Goal: Task Accomplishment & Management: Manage account settings

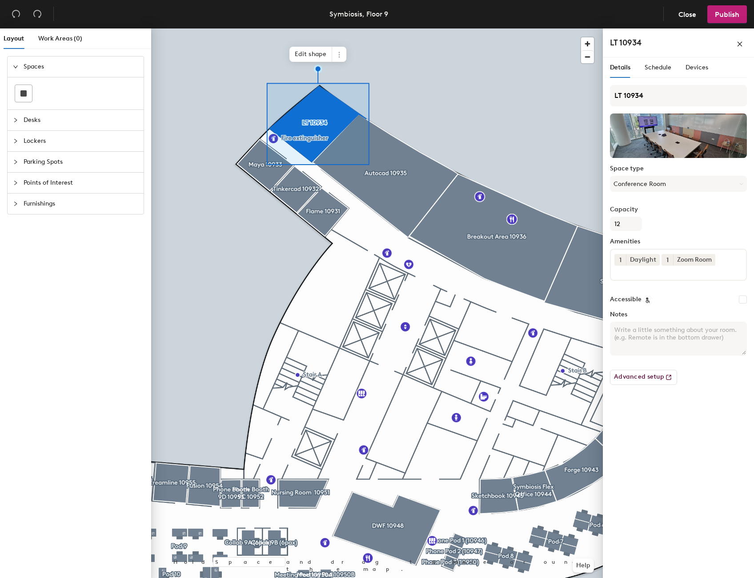
click at [503, 28] on div at bounding box center [377, 28] width 452 height 0
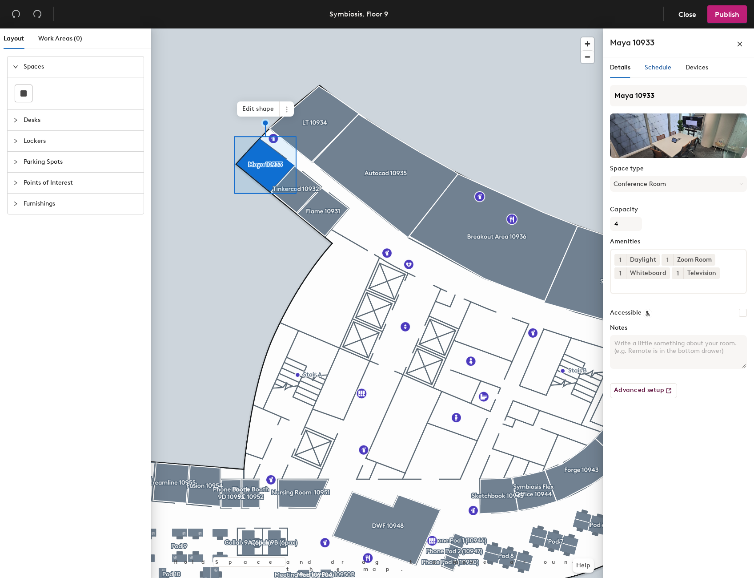
click at [659, 69] on span "Schedule" at bounding box center [658, 68] width 27 height 8
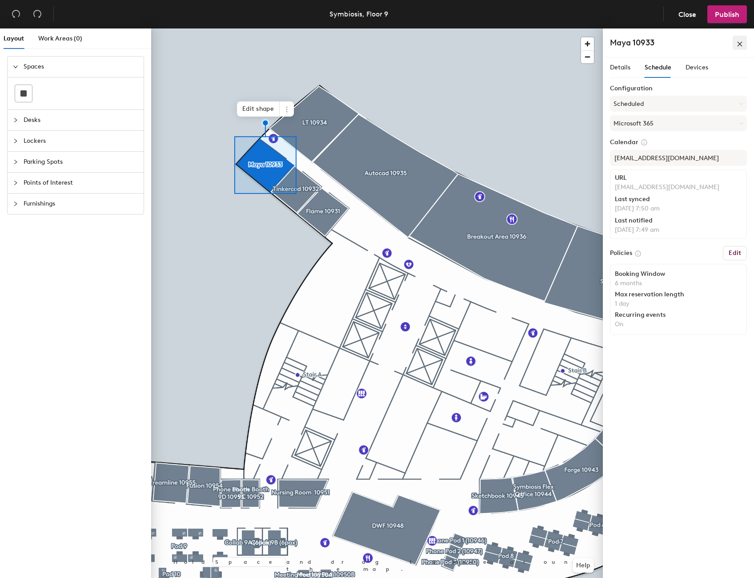
click at [742, 46] on icon "close" at bounding box center [740, 44] width 6 height 6
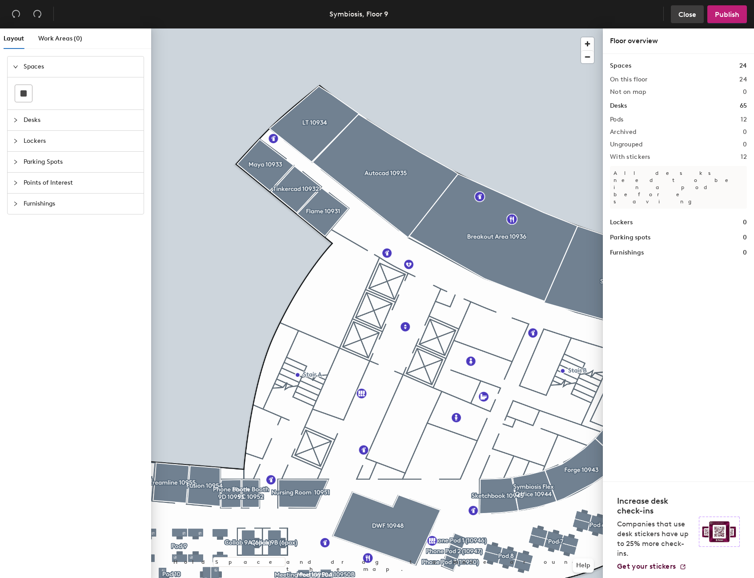
click at [683, 16] on span "Close" at bounding box center [688, 14] width 18 height 8
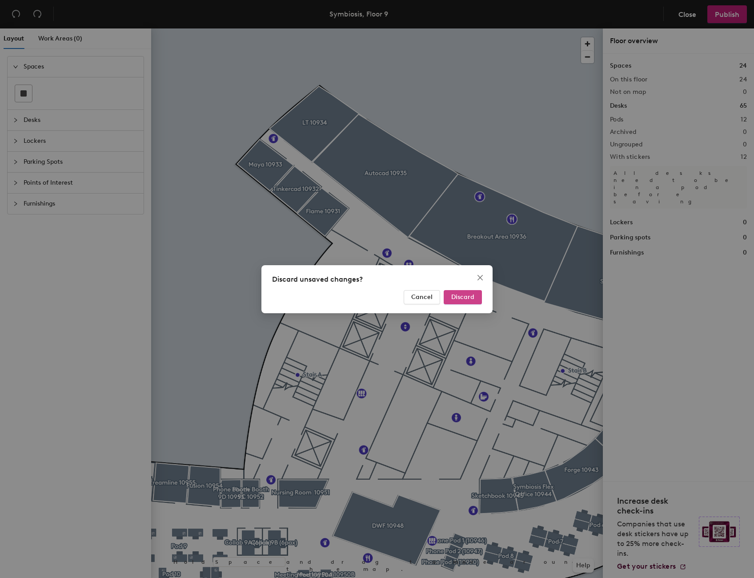
click at [467, 298] on span "Discard" at bounding box center [463, 297] width 23 height 8
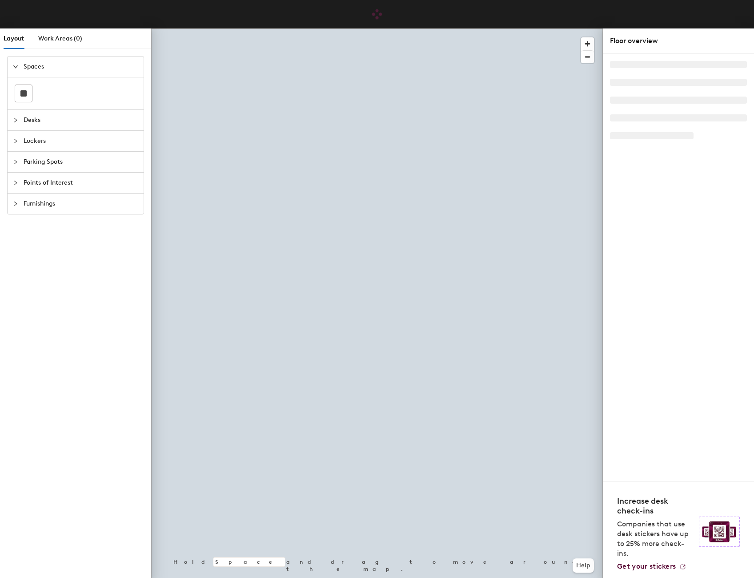
click at [230, 28] on div at bounding box center [377, 28] width 452 height 0
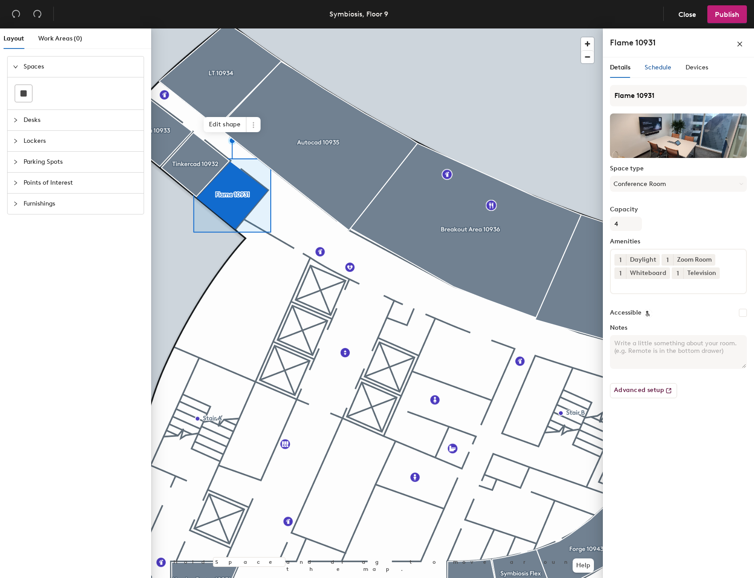
click at [654, 65] on span "Schedule" at bounding box center [658, 68] width 27 height 8
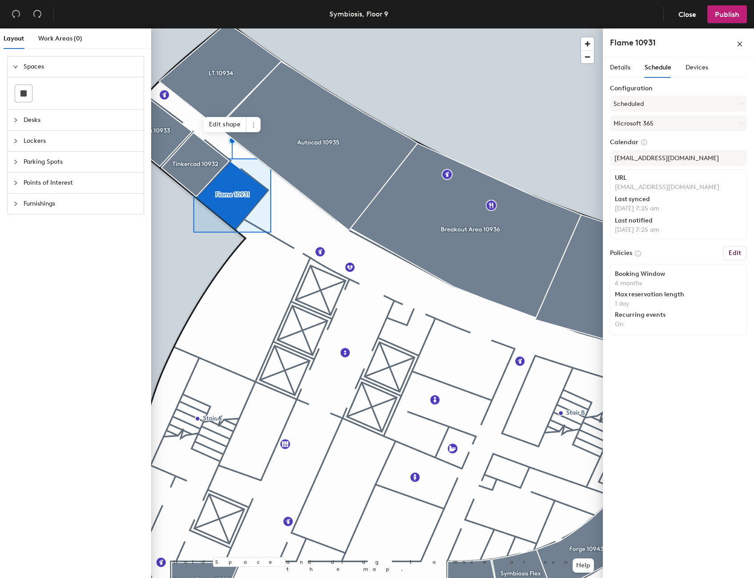
click at [737, 250] on h6 "Edit" at bounding box center [735, 253] width 12 height 7
click at [734, 255] on h6 "Edit" at bounding box center [735, 253] width 12 height 7
click at [255, 125] on icon at bounding box center [253, 124] width 7 height 7
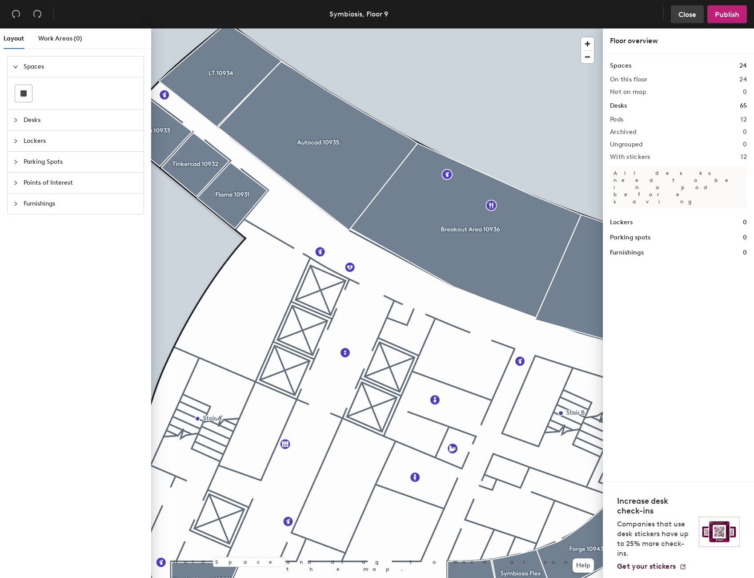
click at [692, 16] on span "Close" at bounding box center [688, 14] width 18 height 8
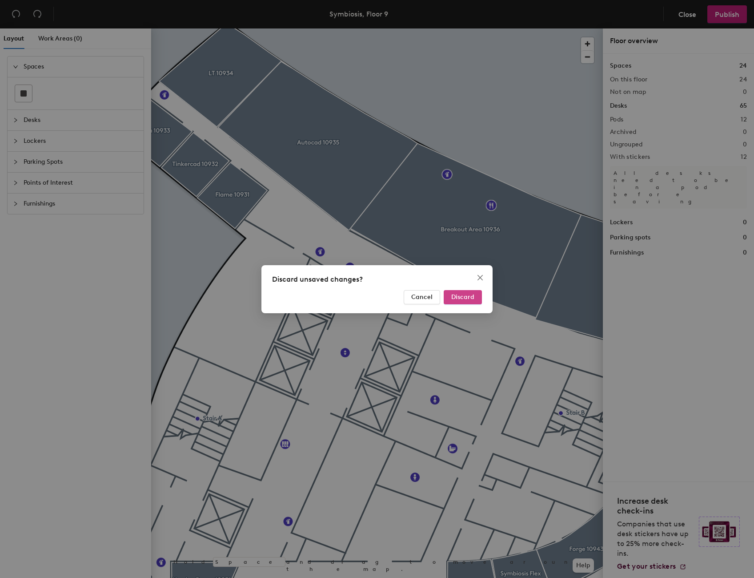
click at [470, 299] on span "Discard" at bounding box center [463, 297] width 23 height 8
